Goal: Communication & Community: Share content

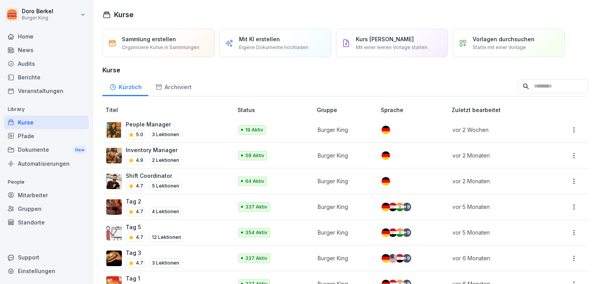
click at [23, 52] on div "News" at bounding box center [46, 50] width 85 height 14
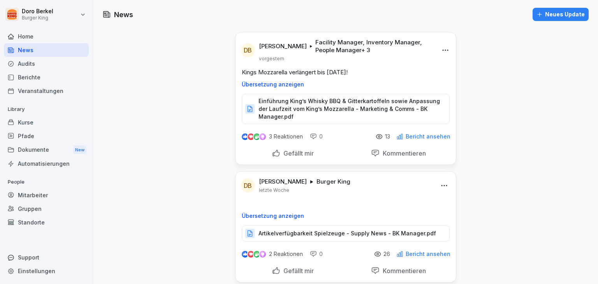
click at [547, 16] on div "Neues Update" at bounding box center [560, 14] width 48 height 9
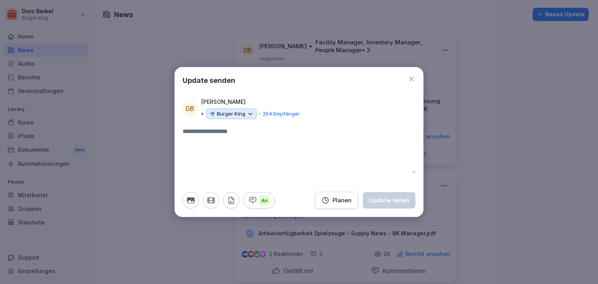
click at [218, 112] on p "Burger King" at bounding box center [231, 114] width 28 height 8
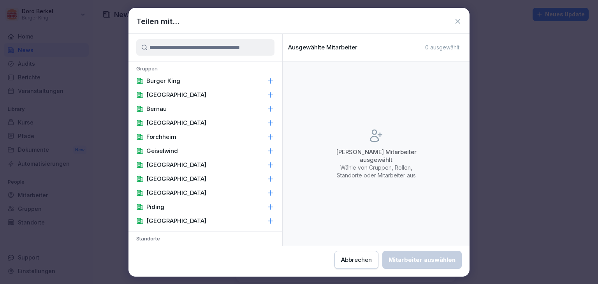
click at [186, 79] on div "Burger King" at bounding box center [205, 81] width 154 height 14
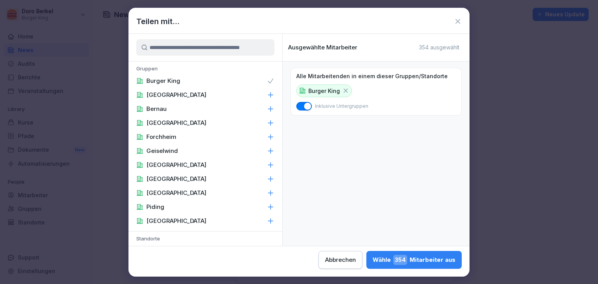
scroll to position [39, 0]
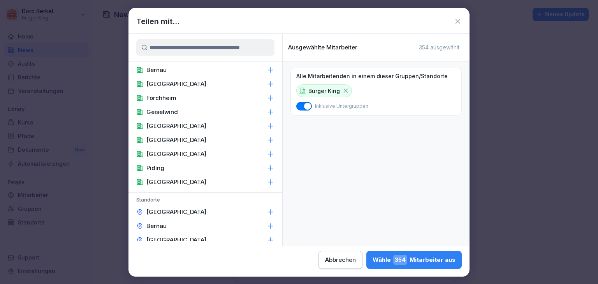
click at [175, 184] on div "[GEOGRAPHIC_DATA]" at bounding box center [205, 182] width 154 height 14
click at [173, 153] on div "[GEOGRAPHIC_DATA]" at bounding box center [205, 154] width 154 height 14
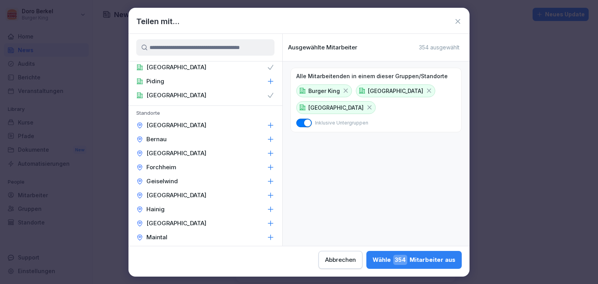
scroll to position [195, 0]
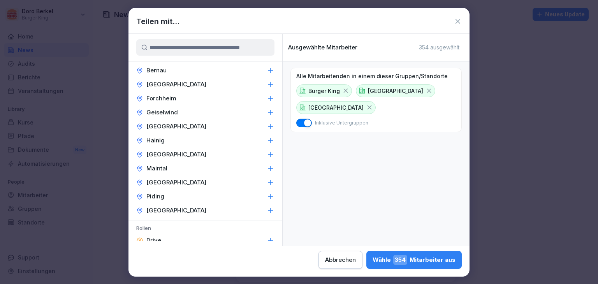
click at [344, 89] on icon at bounding box center [345, 90] width 7 height 7
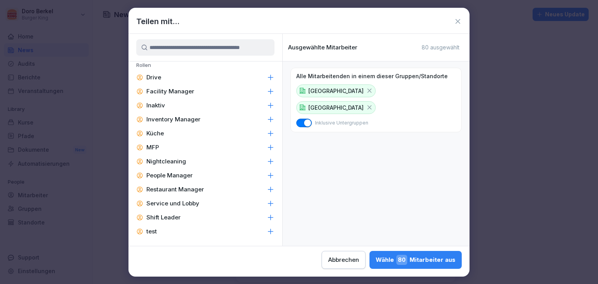
scroll to position [372, 0]
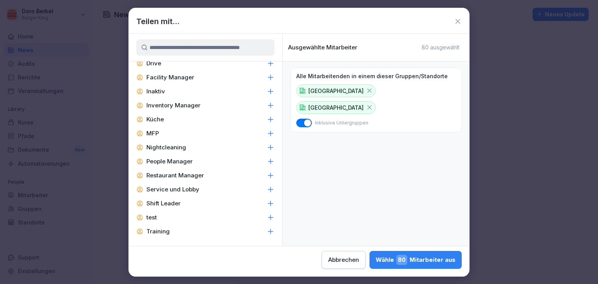
click at [177, 80] on p "Facility Manager" at bounding box center [170, 78] width 48 height 8
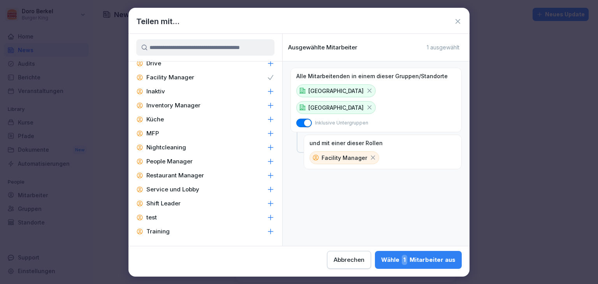
click at [191, 105] on p "Inventory Manager" at bounding box center [173, 106] width 54 height 8
click at [188, 172] on p "Restaurant Manager" at bounding box center [175, 176] width 58 height 8
click at [183, 160] on p "People Manager" at bounding box center [169, 162] width 46 height 8
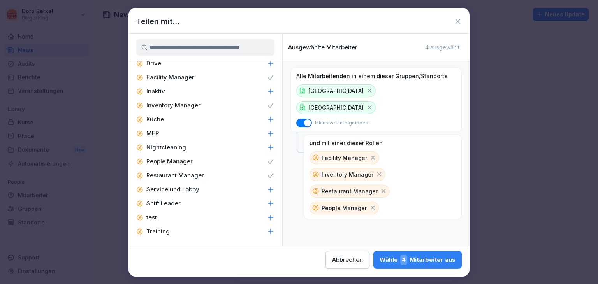
click at [171, 203] on p "Shift Leader" at bounding box center [163, 204] width 34 height 8
click at [421, 259] on div "Wähle 14 Mitarbeiter aus" at bounding box center [416, 260] width 78 height 10
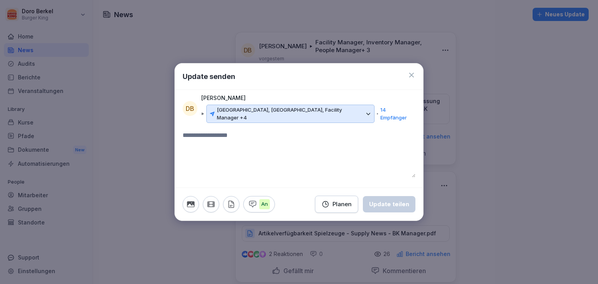
click at [241, 138] on textarea at bounding box center [298, 154] width 233 height 47
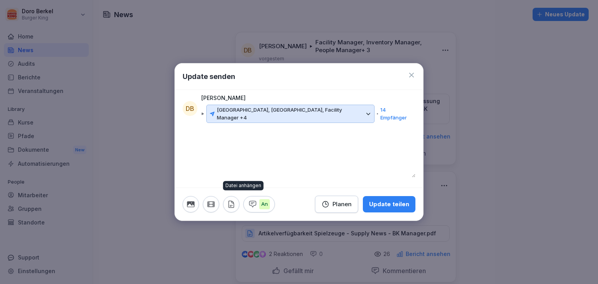
click at [237, 198] on button "button" at bounding box center [231, 204] width 16 height 16
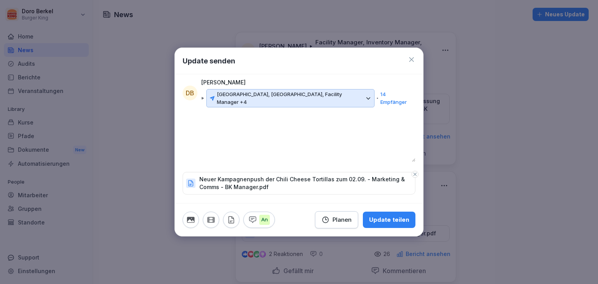
click at [386, 218] on div "Update teilen" at bounding box center [389, 220] width 40 height 9
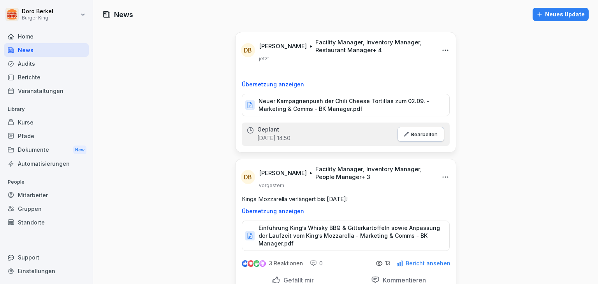
click at [405, 133] on icon "button" at bounding box center [406, 134] width 5 height 5
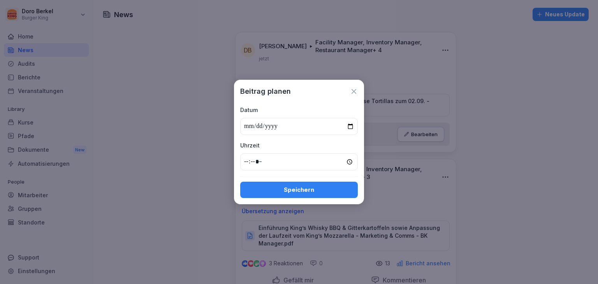
click at [314, 182] on button "Speichern" at bounding box center [298, 190] width 117 height 16
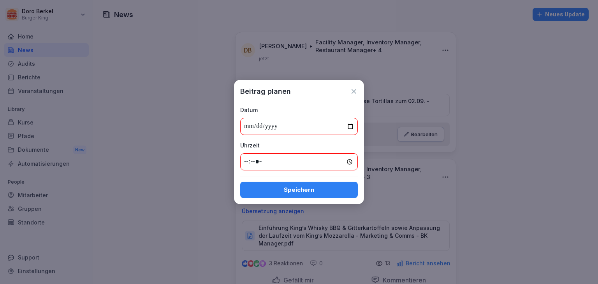
click at [321, 184] on button "Speichern" at bounding box center [298, 190] width 117 height 16
click at [353, 91] on icon at bounding box center [353, 91] width 5 height 5
